Goal: Task Accomplishment & Management: Complete application form

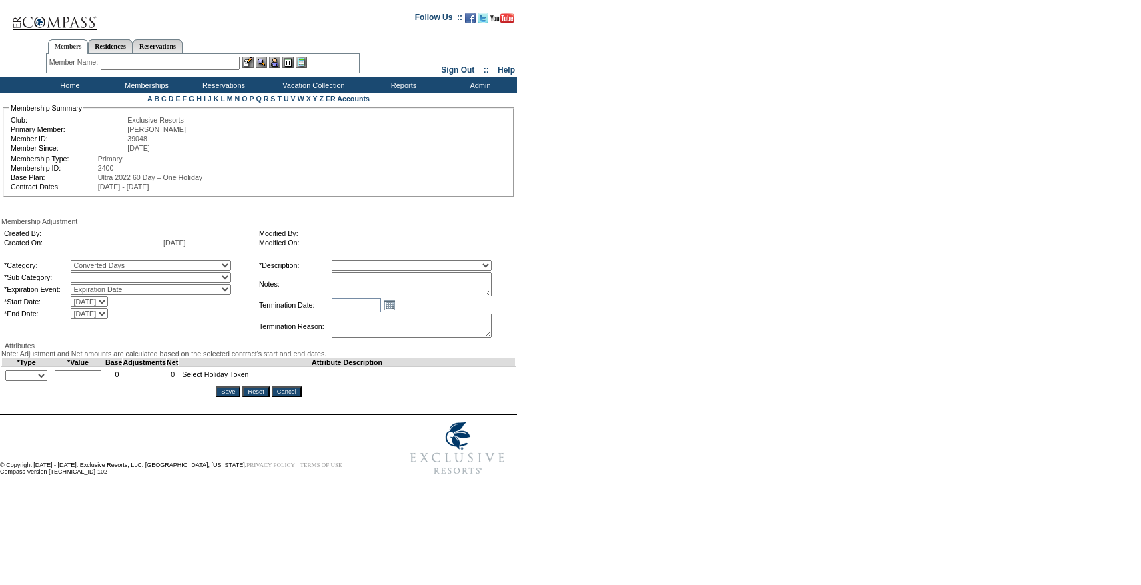
select select "1069"
click at [98, 275] on select "Converted Days" at bounding box center [151, 277] width 160 height 11
click at [395, 270] on select "Membership/Transfer Fee Adjustment Membership Fee Adjustment Add-On Fee Adjustm…" at bounding box center [412, 265] width 160 height 11
select select "275"
click at [356, 262] on select "Membership/Transfer Fee Adjustment Membership Fee Adjustment Add-On Fee Adjustm…" at bounding box center [412, 265] width 160 height 11
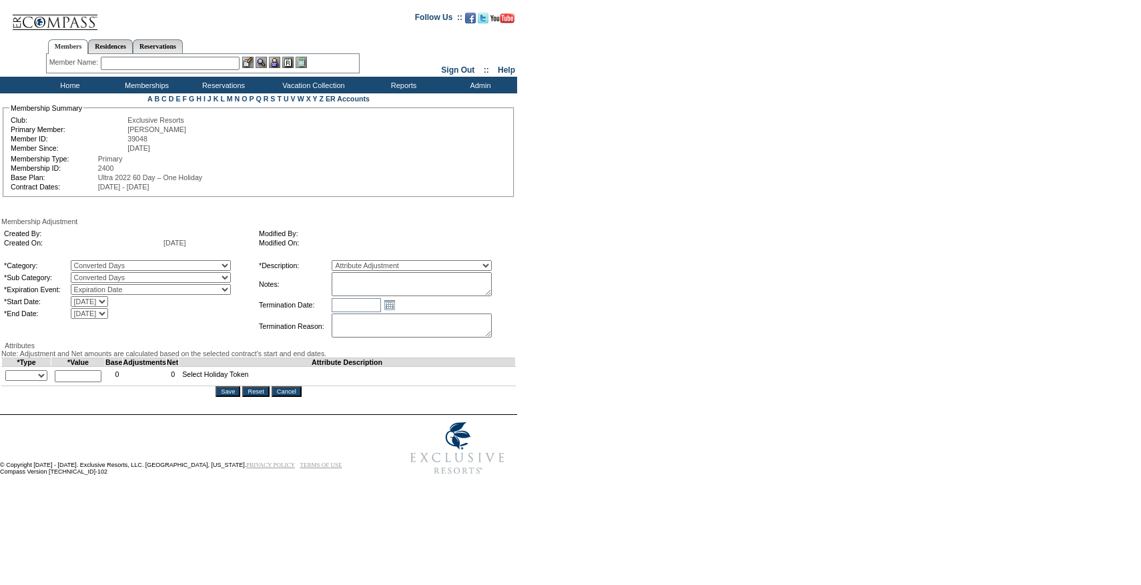
click at [407, 281] on textarea at bounding box center [412, 284] width 160 height 24
paste textarea "Per Jessica Diamond's case 10/1/25, converting 15 days from RR to 1 Select Holi…"
type textarea "Per Jessica Diamond's case 10/1/25, converting 15 days from RR to 1 Select Holi…"
click at [169, 271] on select "A La Carte Days Contract Election Days Converted Days Coronavirus Other Referra…" at bounding box center [151, 265] width 160 height 11
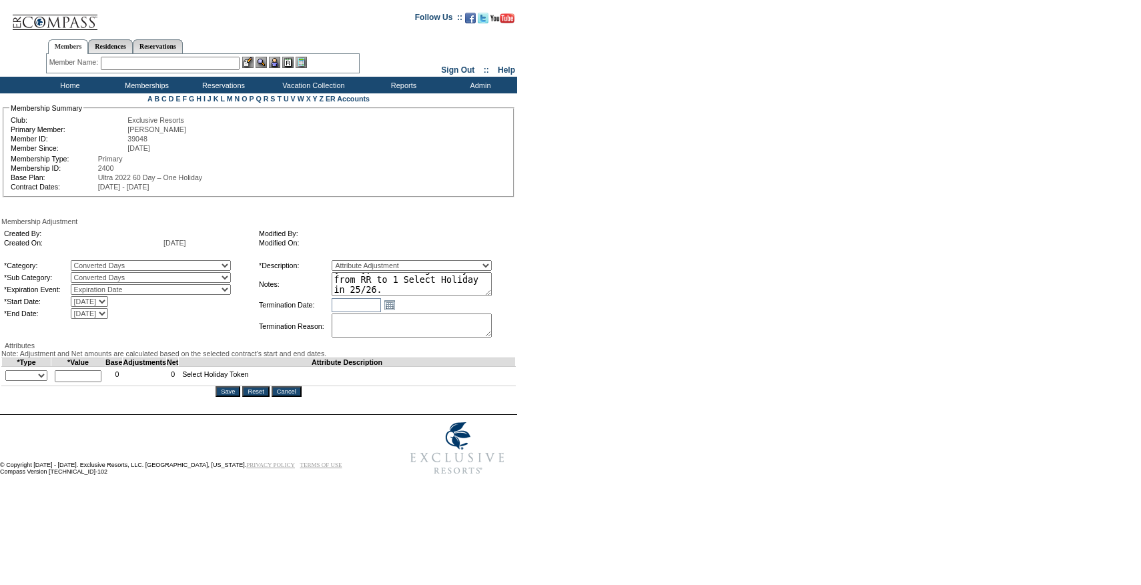
click at [29, 381] on select "+ - Override" at bounding box center [26, 375] width 42 height 11
select select "2"
click at [9, 381] on select "+ - Override" at bounding box center [26, 375] width 42 height 11
click at [95, 382] on input "text" at bounding box center [78, 376] width 47 height 12
type input "1"
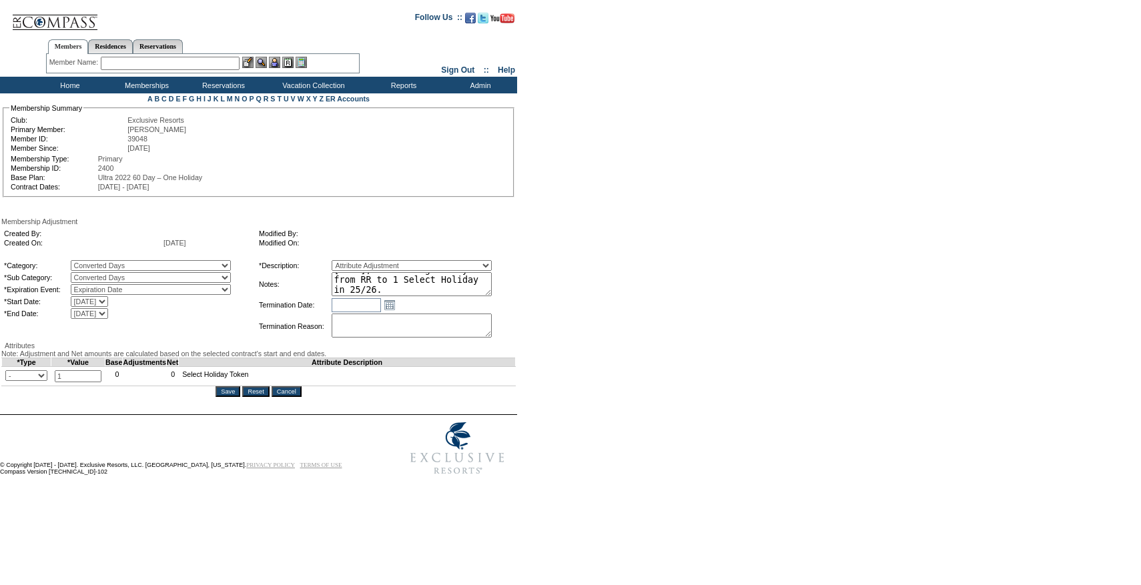
click at [477, 300] on table "*Description: Membership/Transfer Fee Adjustment Membership Fee Adjustment Add-…" at bounding box center [386, 299] width 257 height 81
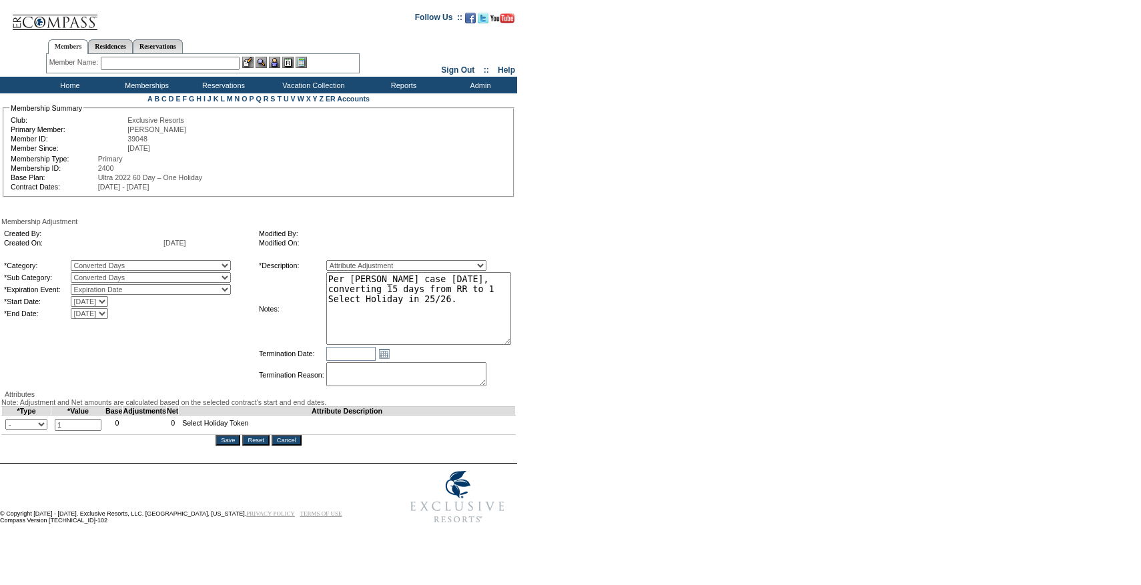
drag, startPoint x: 509, startPoint y: 294, endPoint x: 535, endPoint y: 343, distance: 55.8
click at [535, 343] on form "Follow Us ::" at bounding box center [568, 266] width 1136 height 527
click at [577, 336] on form "Follow Us ::" at bounding box center [568, 267] width 1136 height 529
click at [232, 447] on input "Save" at bounding box center [228, 441] width 25 height 11
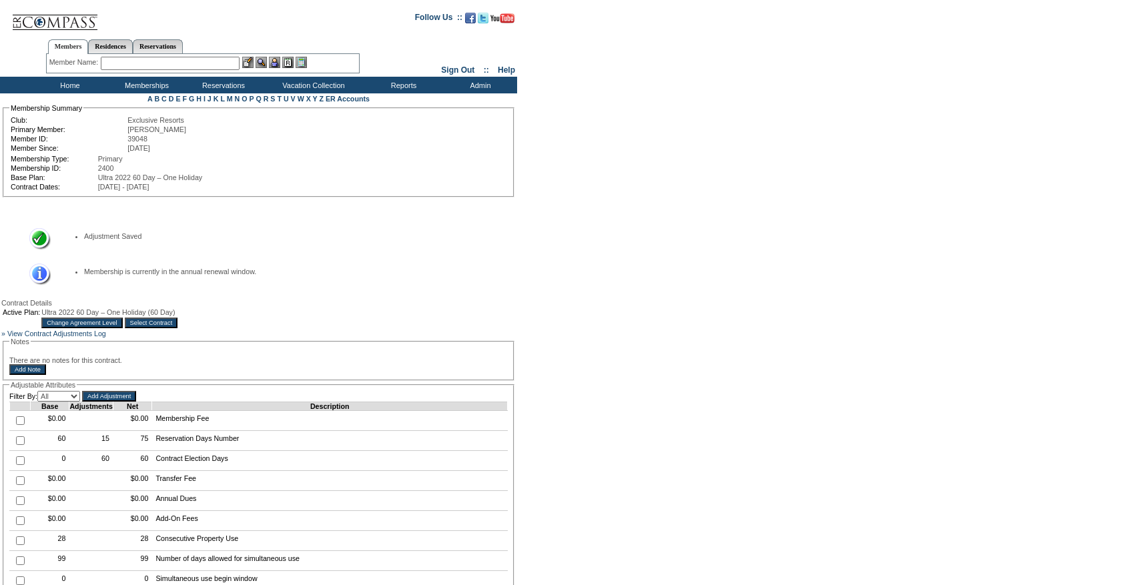
click at [178, 328] on input "Select Contract" at bounding box center [151, 323] width 53 height 11
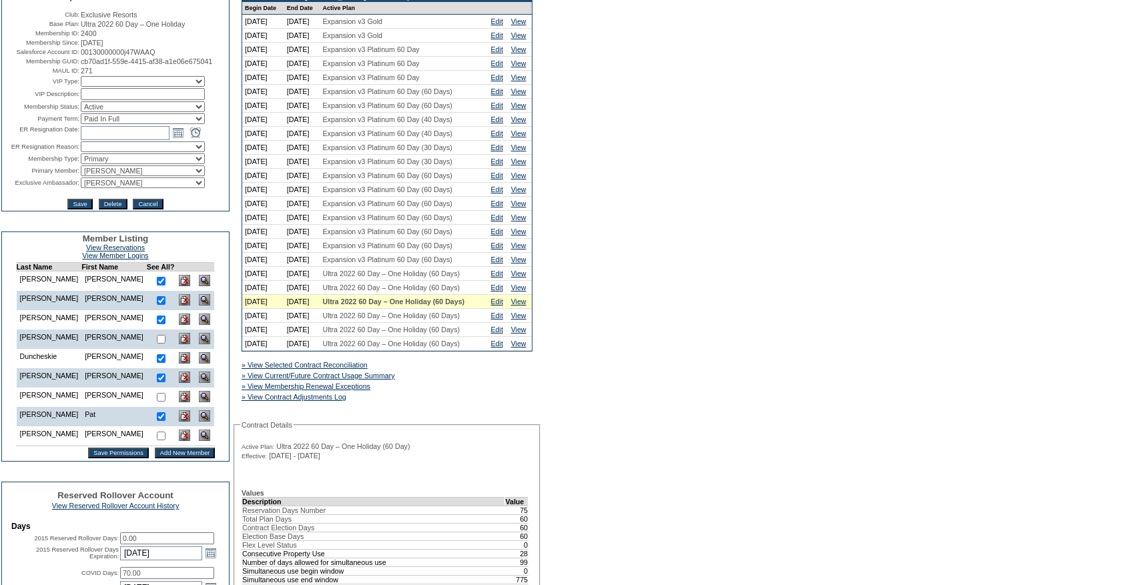
scroll to position [135, 0]
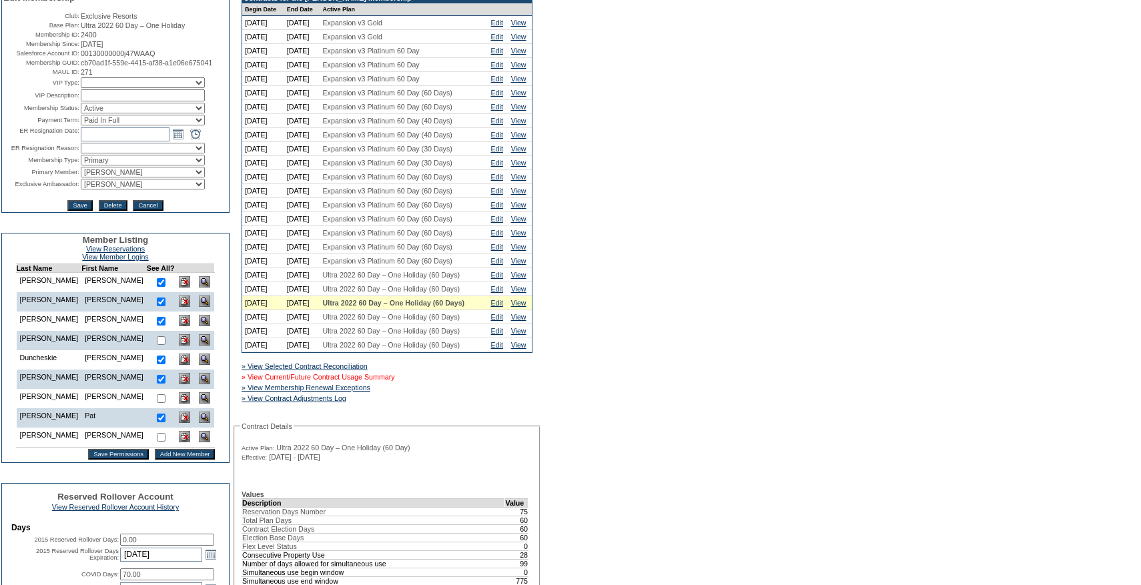
click at [356, 381] on link "» View Current/Future Contract Usage Summary" at bounding box center [318, 377] width 153 height 8
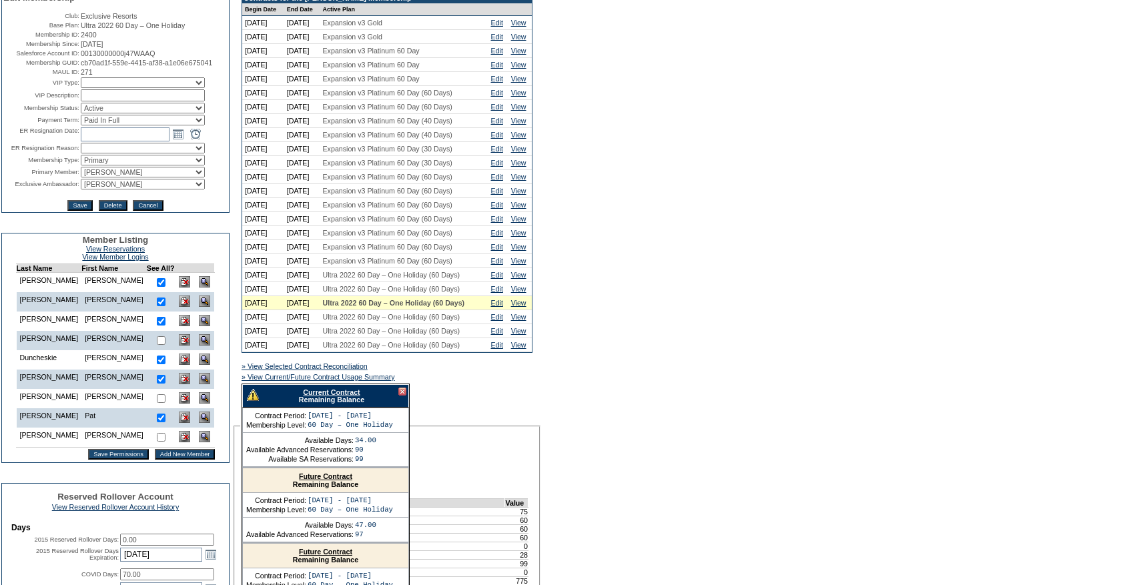
click at [318, 396] on link "Current Contract" at bounding box center [331, 392] width 57 height 8
click at [501, 307] on link "Edit" at bounding box center [497, 303] width 12 height 8
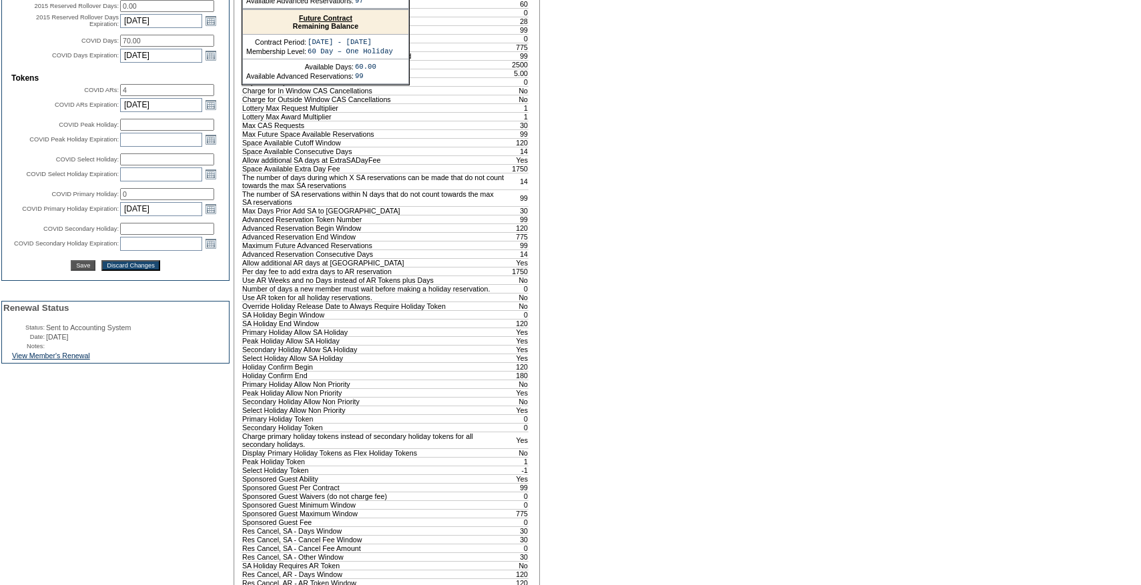
scroll to position [1313, 0]
